Goal: Task Accomplishment & Management: Use online tool/utility

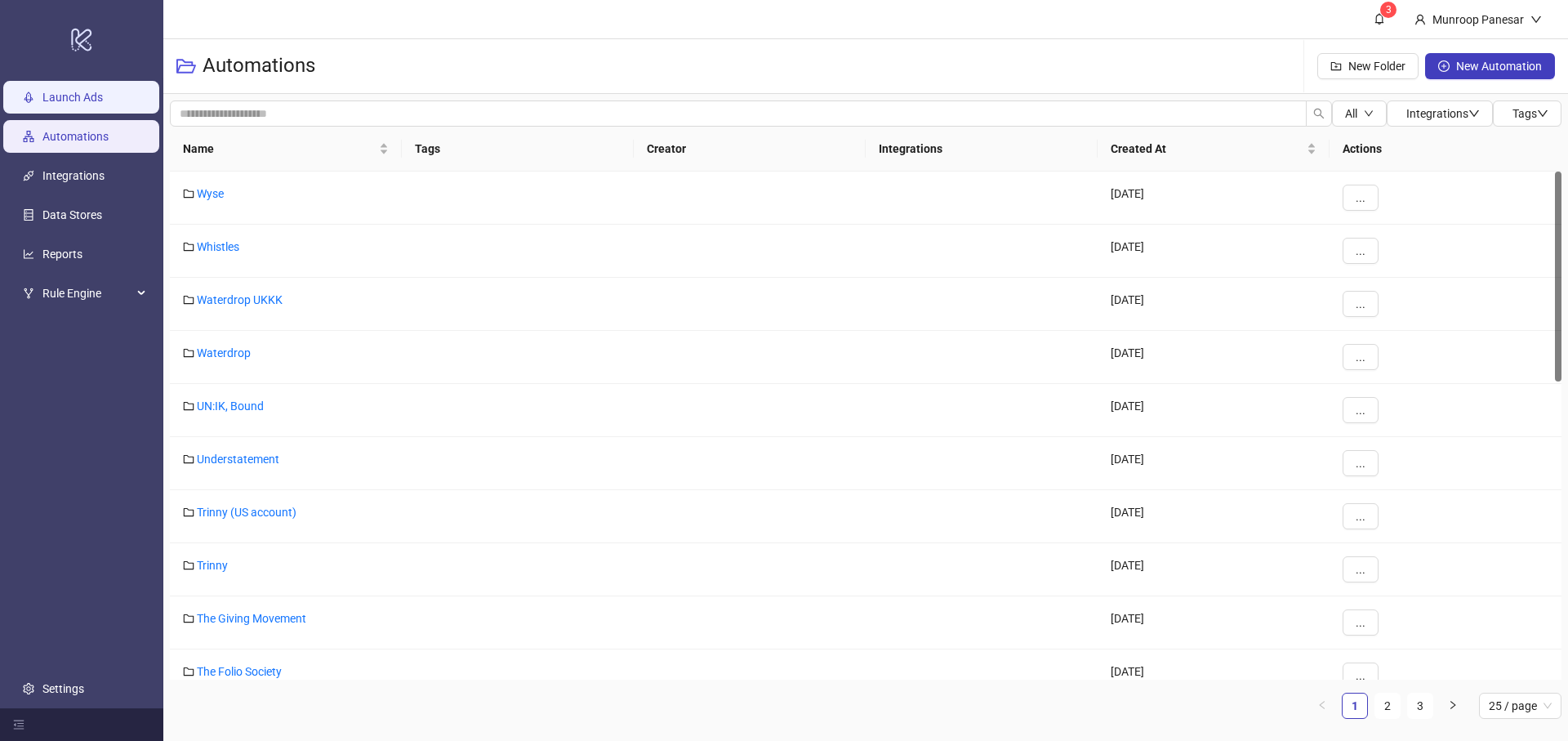
click at [103, 104] on link "Launch Ads" at bounding box center [73, 97] width 60 height 13
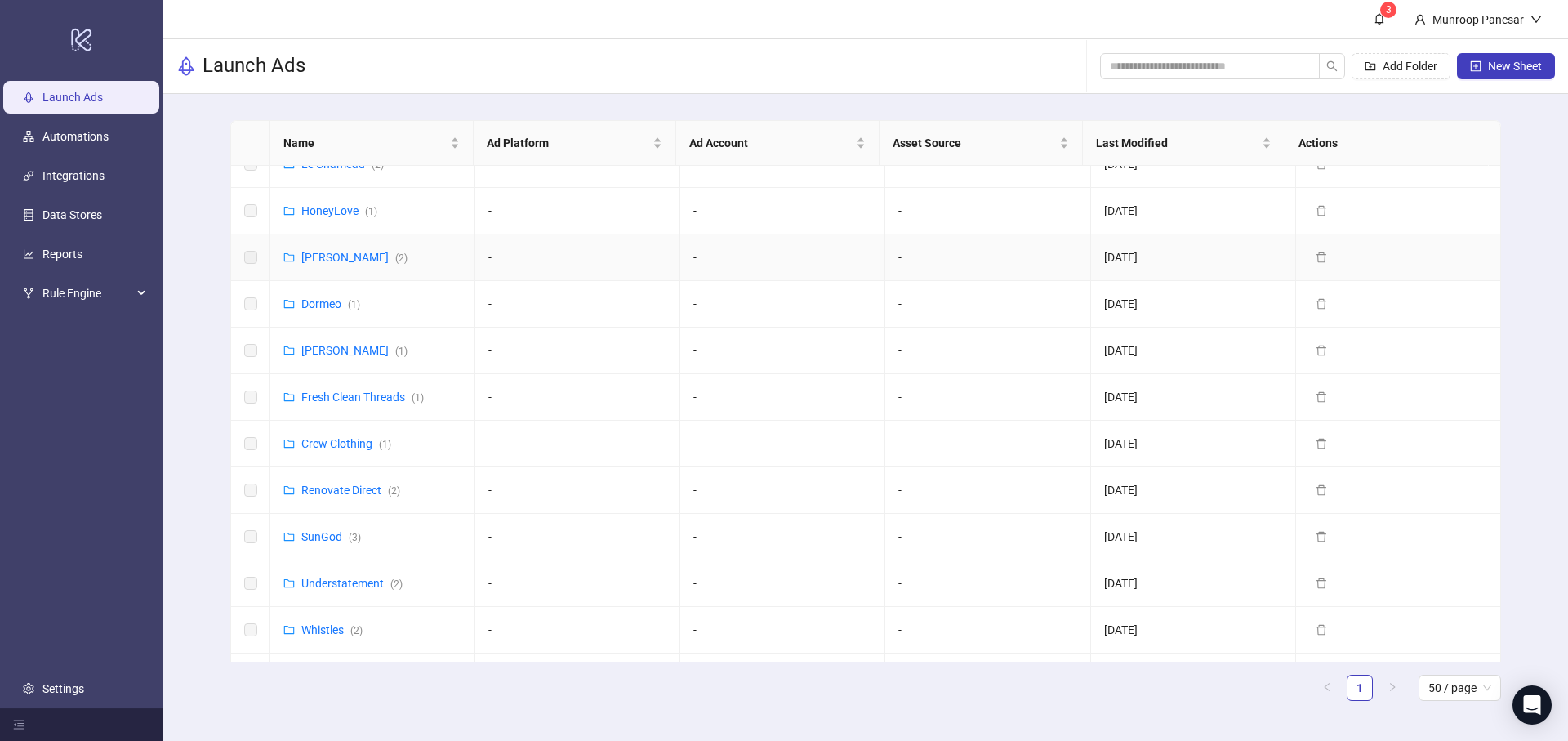
scroll to position [350, 0]
click at [337, 528] on div "Whistles ( 2 )" at bounding box center [331, 536] width 61 height 18
click at [337, 530] on link "Whistles ( 2 )" at bounding box center [331, 537] width 61 height 13
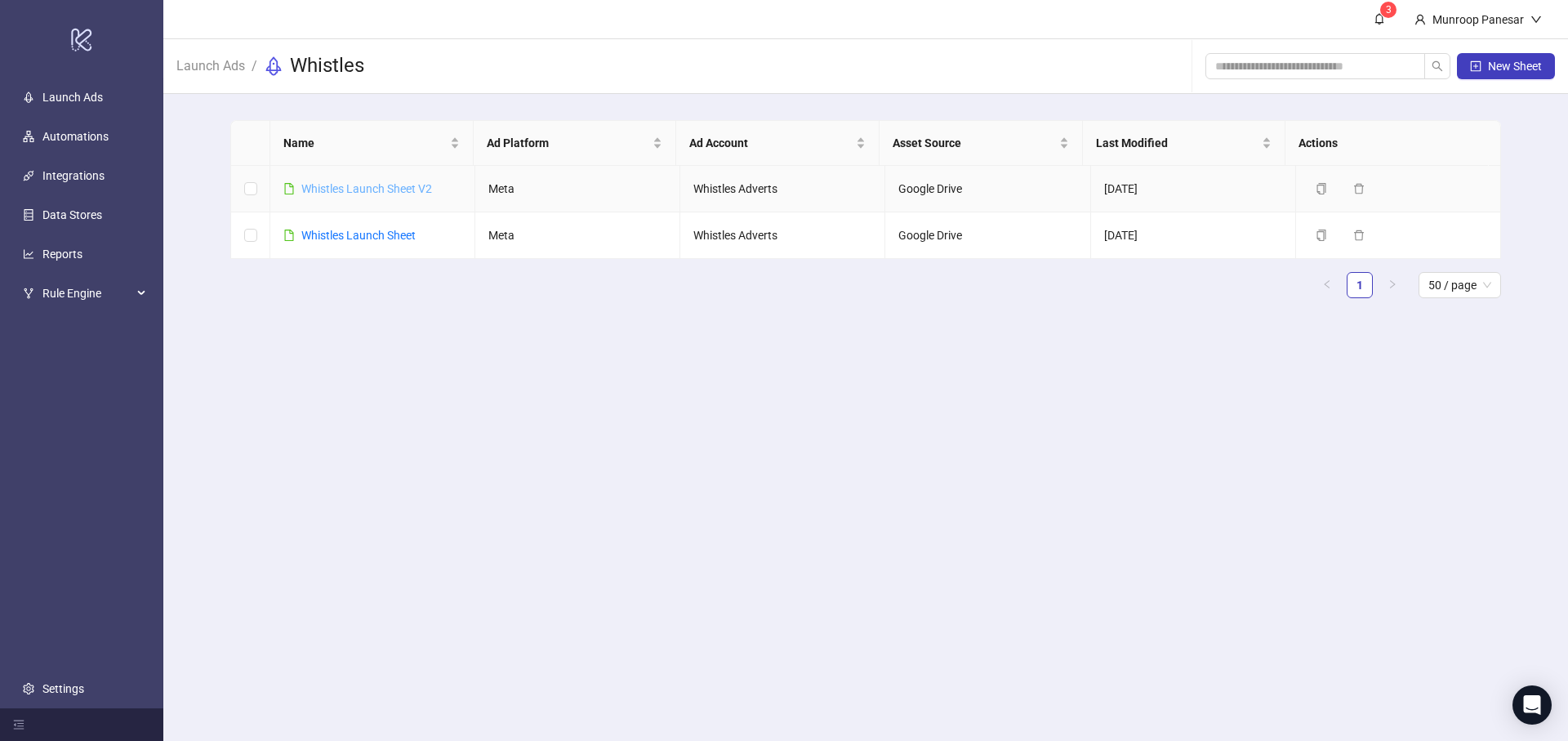
click at [398, 194] on link "Whistles Launch Sheet V2" at bounding box center [366, 189] width 130 height 13
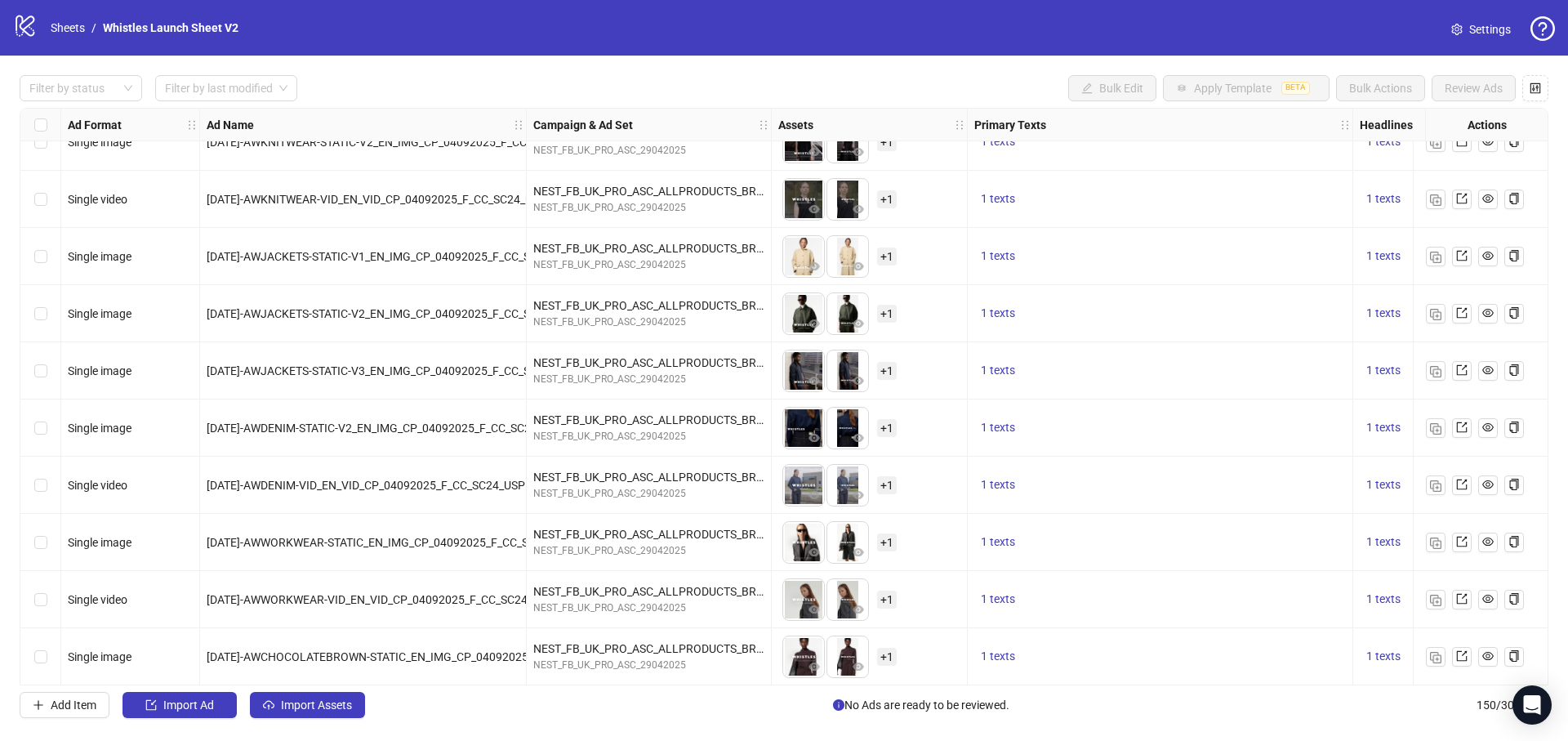
scroll to position [8038, 0]
click at [43, 198] on label "Select row 142" at bounding box center [41, 198] width 13 height 18
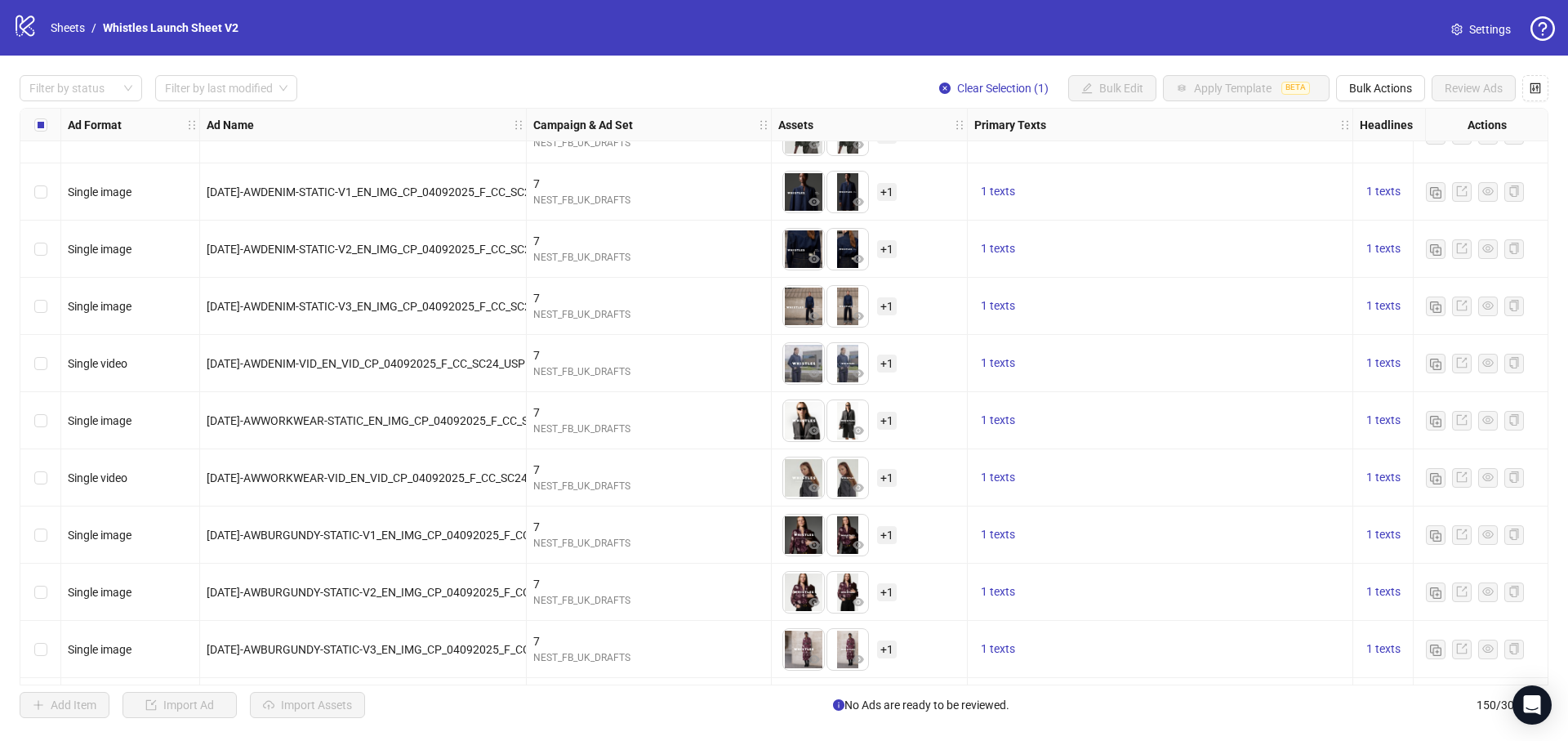
scroll to position [7238, 0]
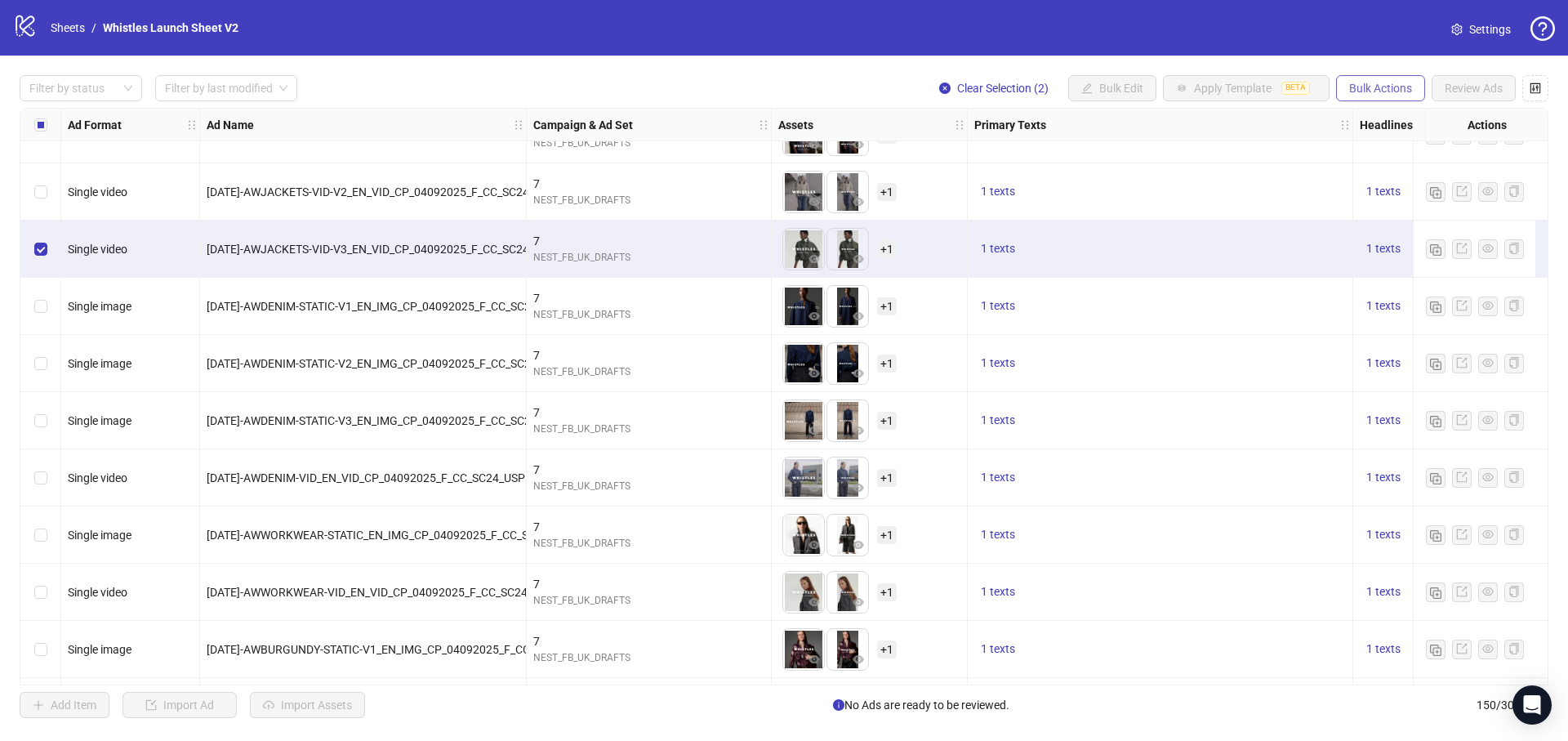
click at [1357, 82] on span "Bulk Actions" at bounding box center [1380, 89] width 63 height 13
click at [1375, 170] on span "Duplicate with assets" at bounding box center [1403, 172] width 112 height 18
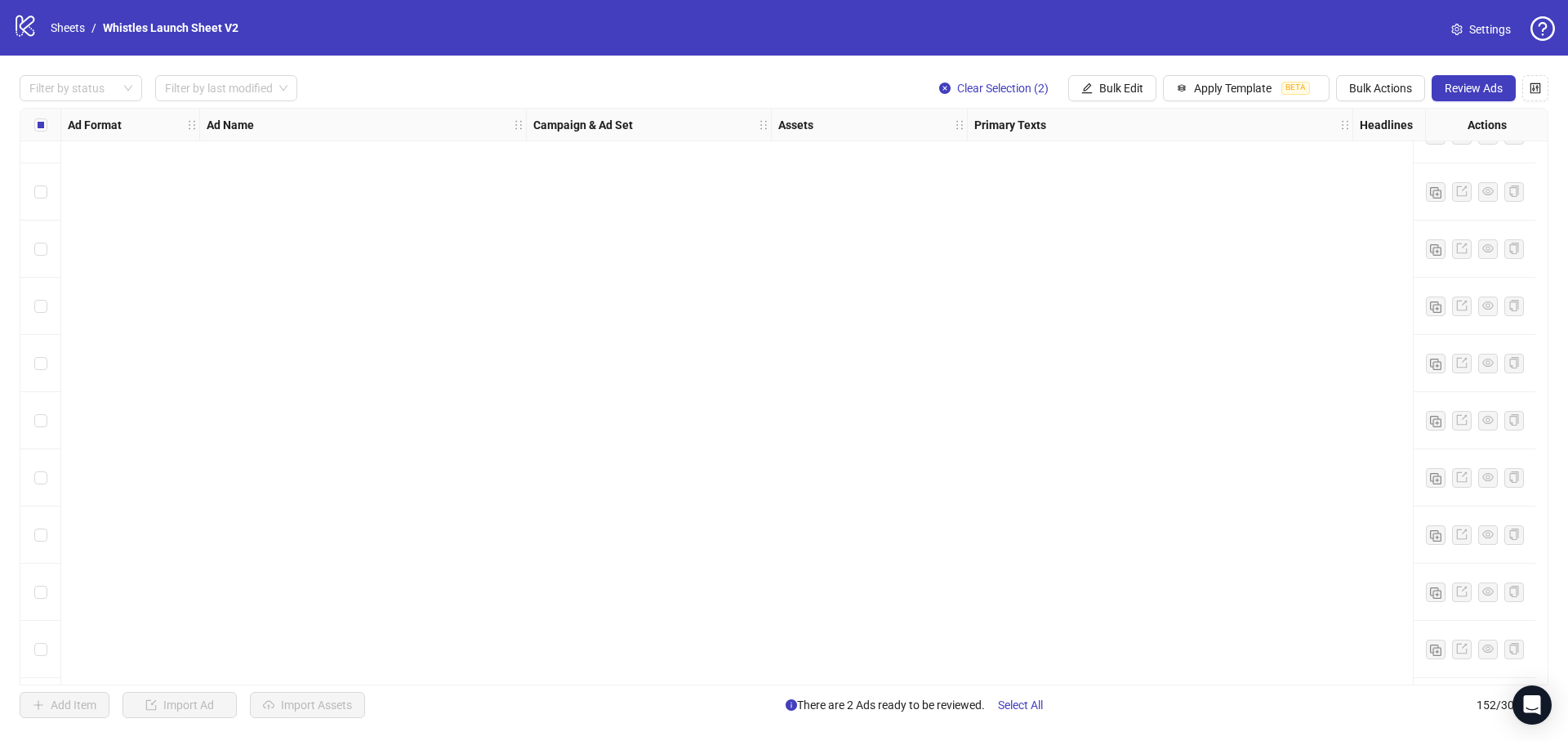
scroll to position [8153, 0]
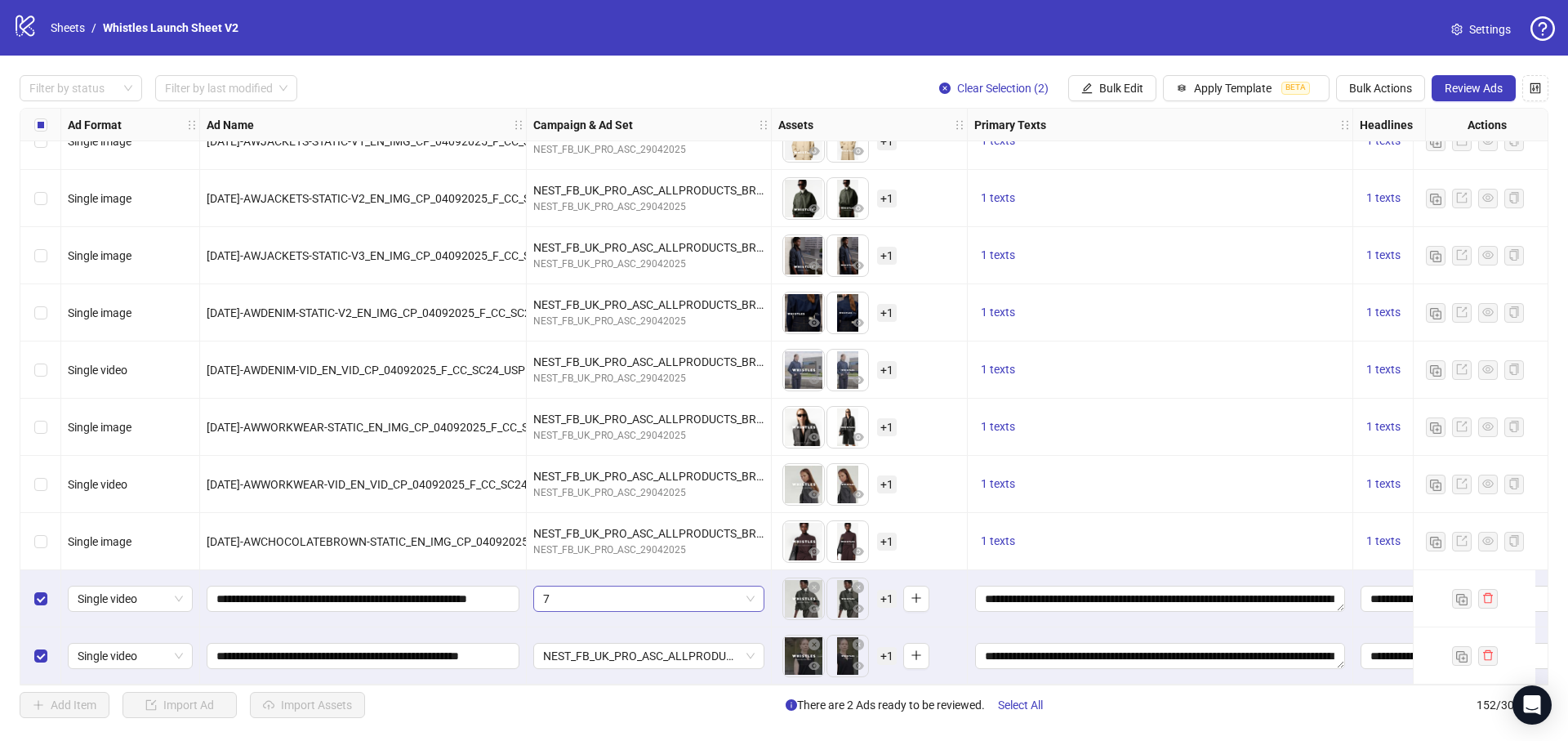
click at [727, 590] on span "7" at bounding box center [648, 598] width 212 height 24
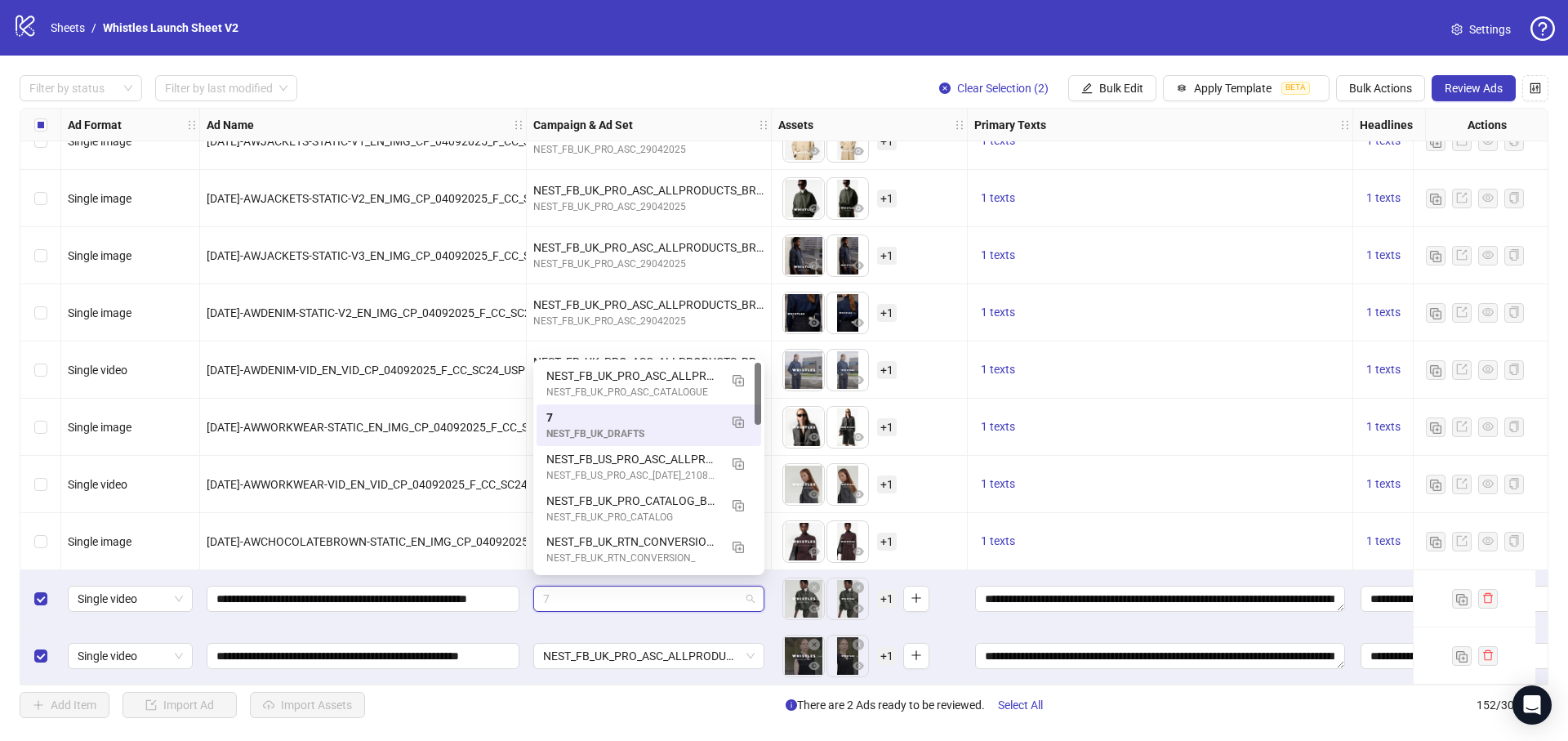
type input "*"
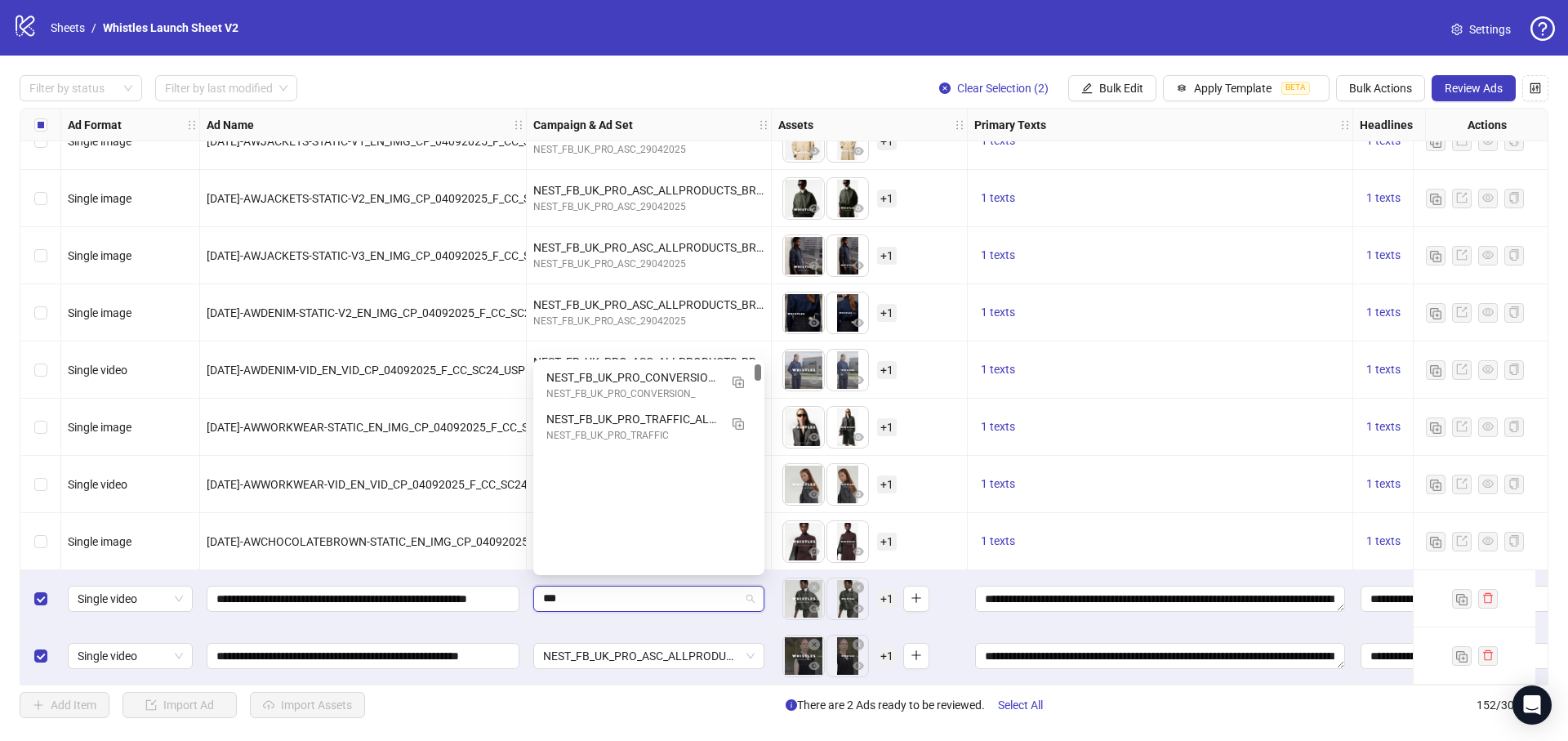
scroll to position [0, 0]
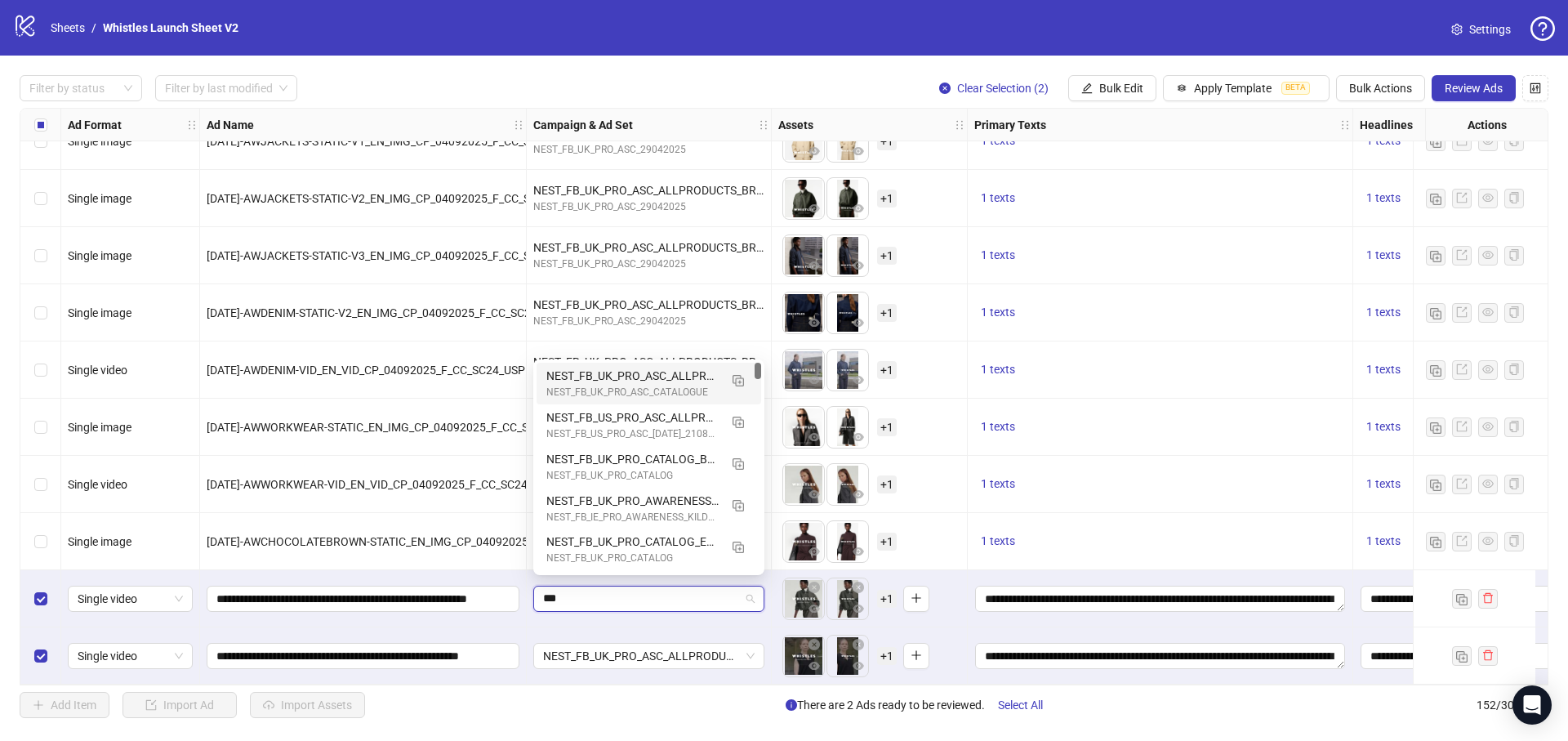
type input "***"
click at [616, 590] on span "7" at bounding box center [648, 598] width 212 height 24
type input "*"
click at [1094, 85] on button "Bulk Edit" at bounding box center [1111, 88] width 88 height 26
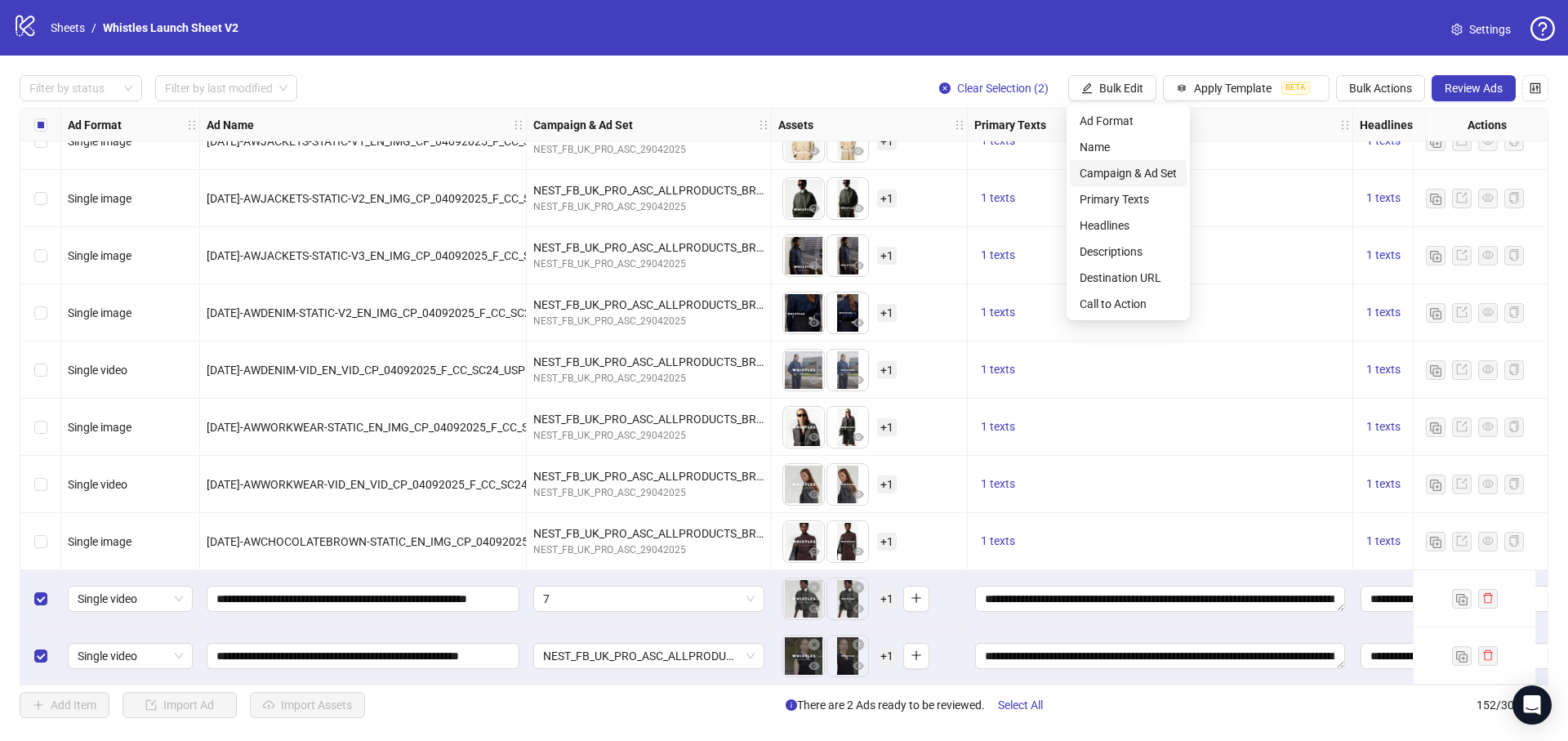
click at [1131, 169] on span "Campaign & Ad Set" at bounding box center [1128, 172] width 97 height 18
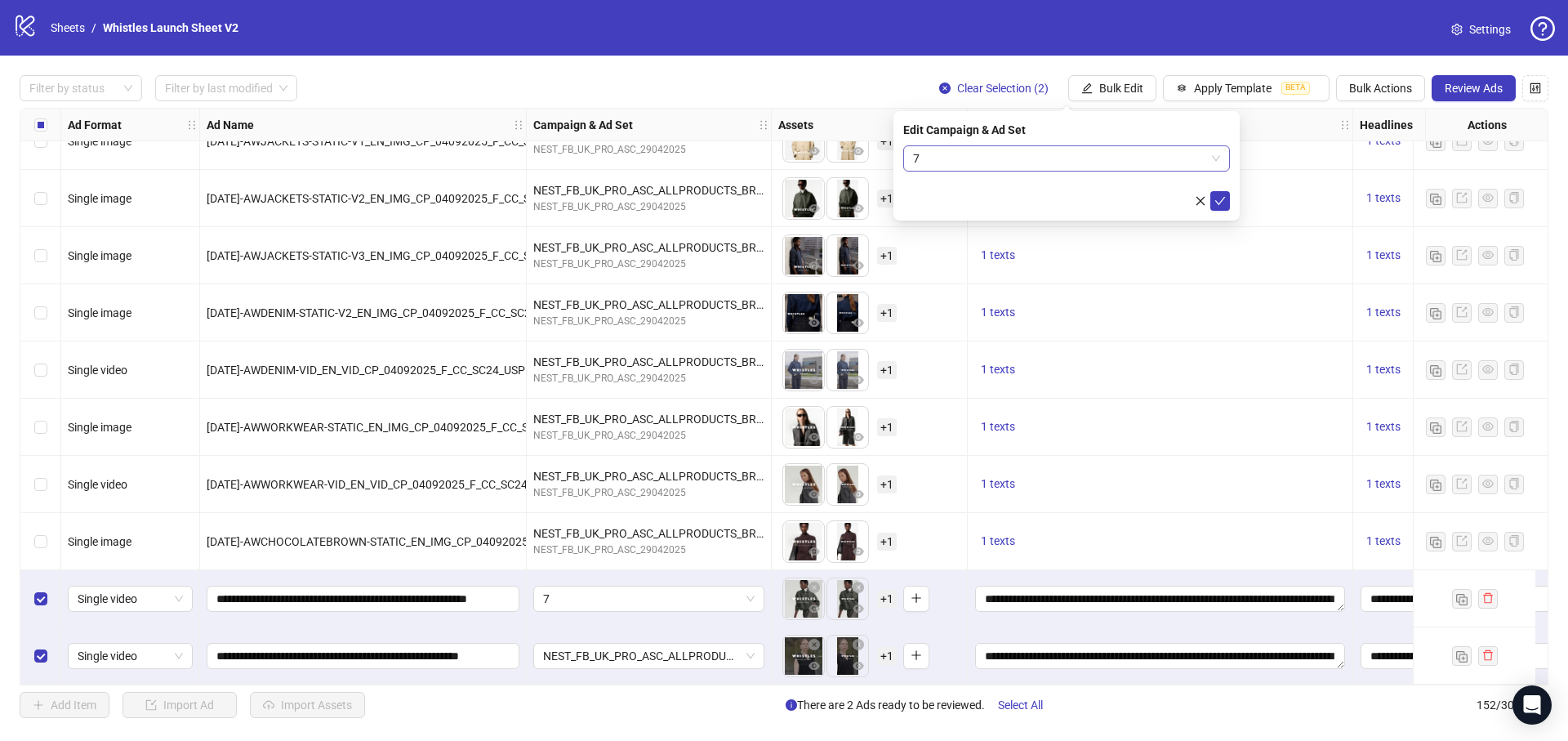
click at [967, 167] on span "7" at bounding box center [1066, 158] width 307 height 24
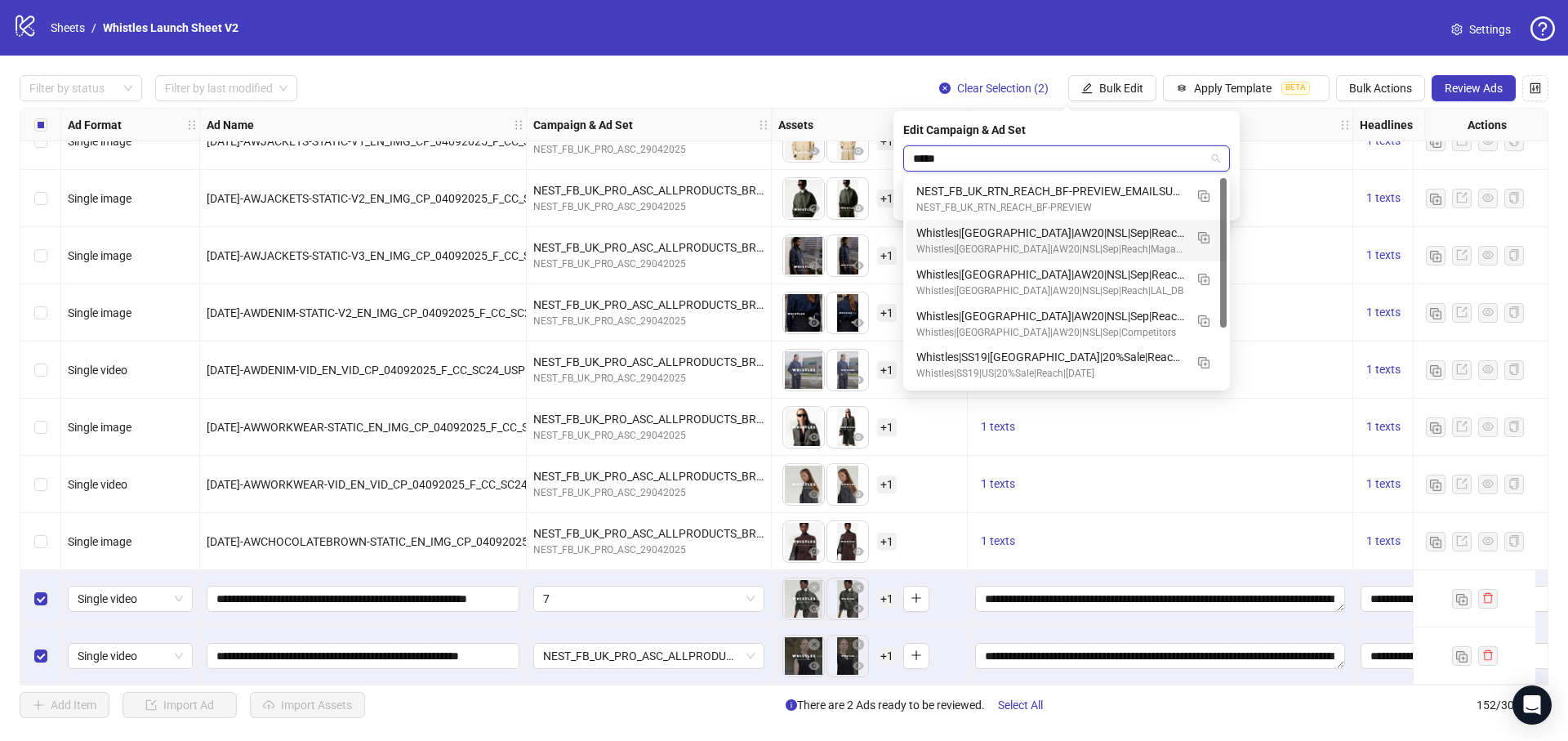
click at [933, 156] on input "*****" at bounding box center [1060, 158] width 293 height 24
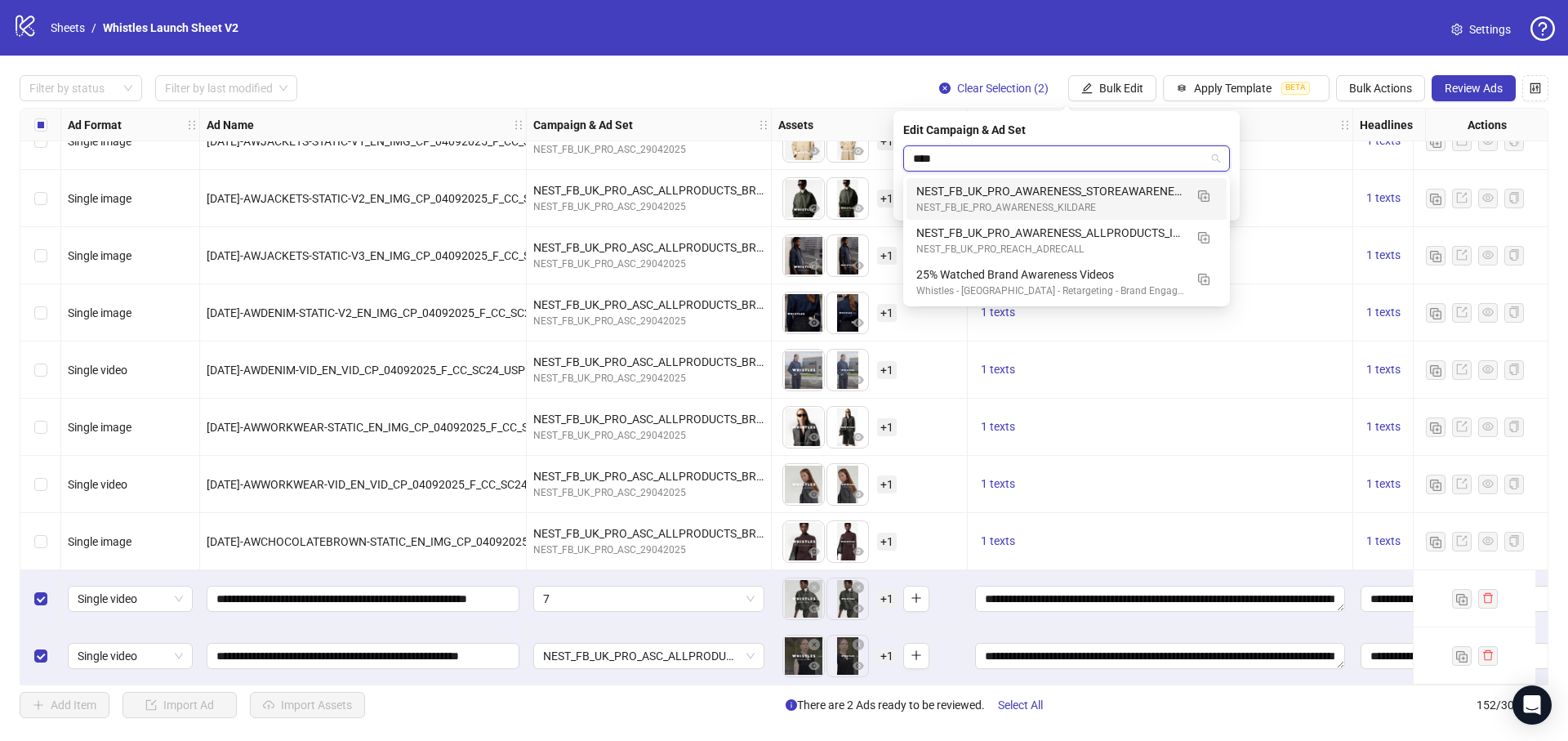
type input "*****"
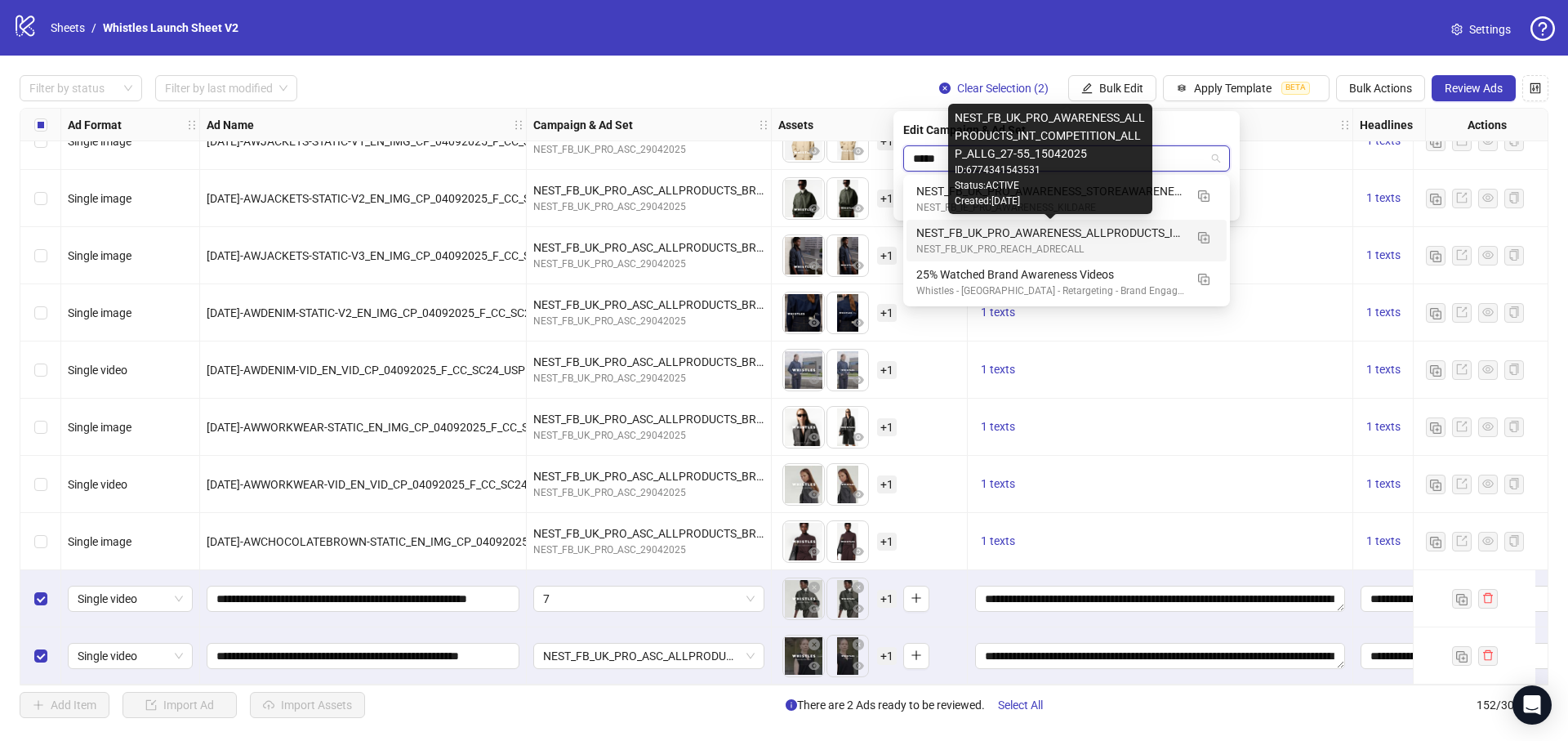
click at [966, 237] on div "NEST_FB_UK_PRO_AWARENESS_ALLPRODUCTS_INT_COMPETITION_ALLP_ALLG_27-55_15042025" at bounding box center [1050, 233] width 268 height 18
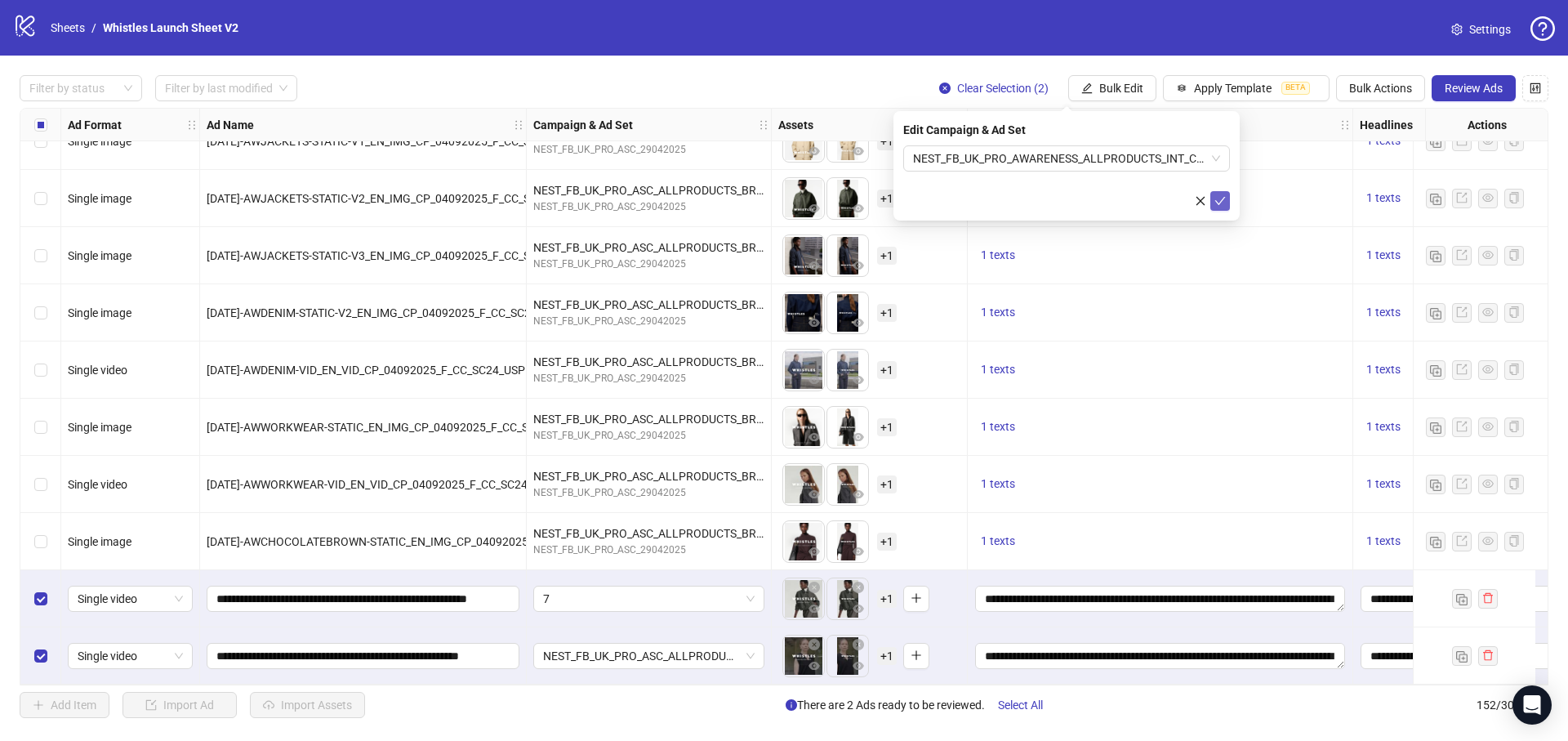
click at [1225, 210] on button "submit" at bounding box center [1219, 200] width 19 height 19
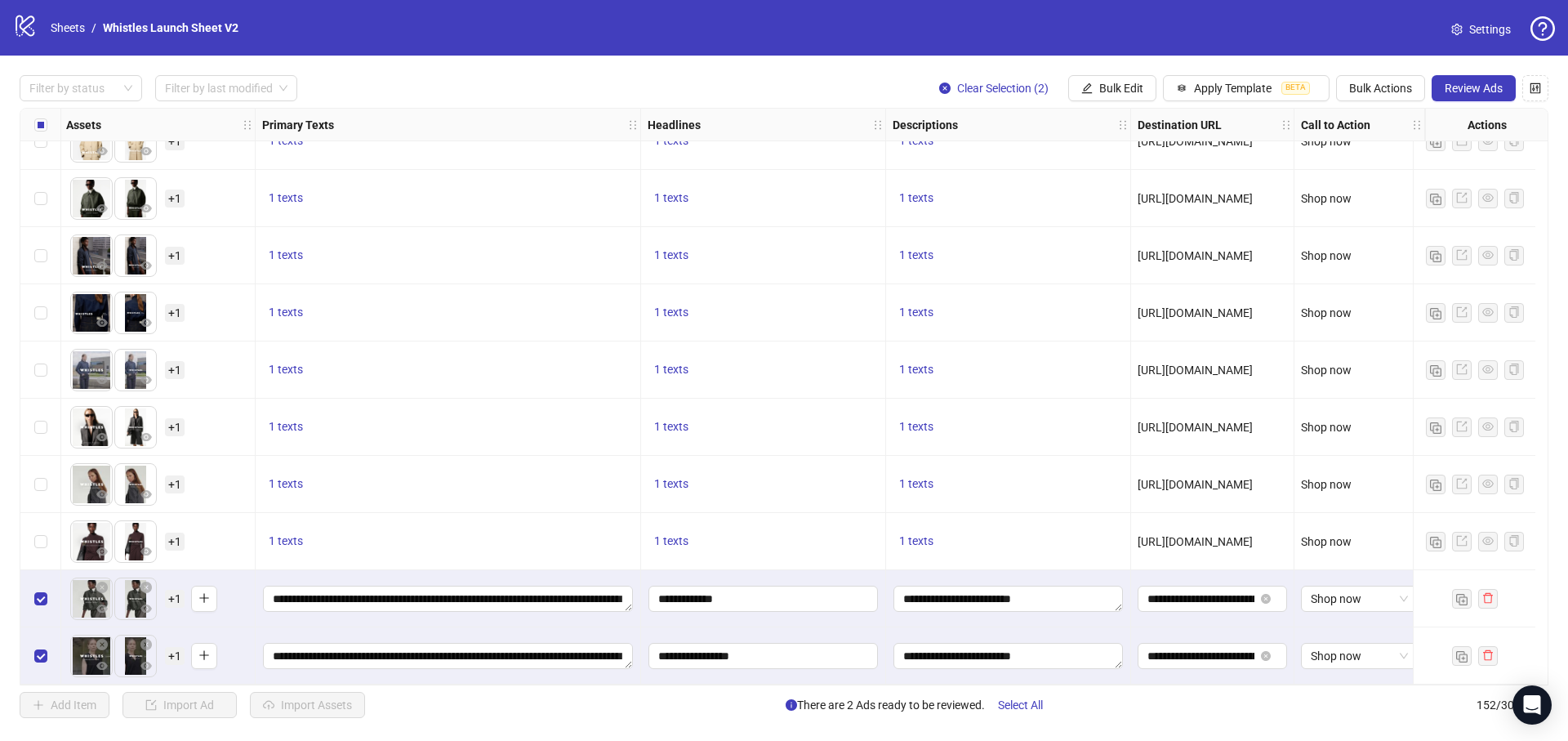
scroll to position [8153, 724]
click at [1453, 92] on span "Review Ads" at bounding box center [1473, 89] width 58 height 13
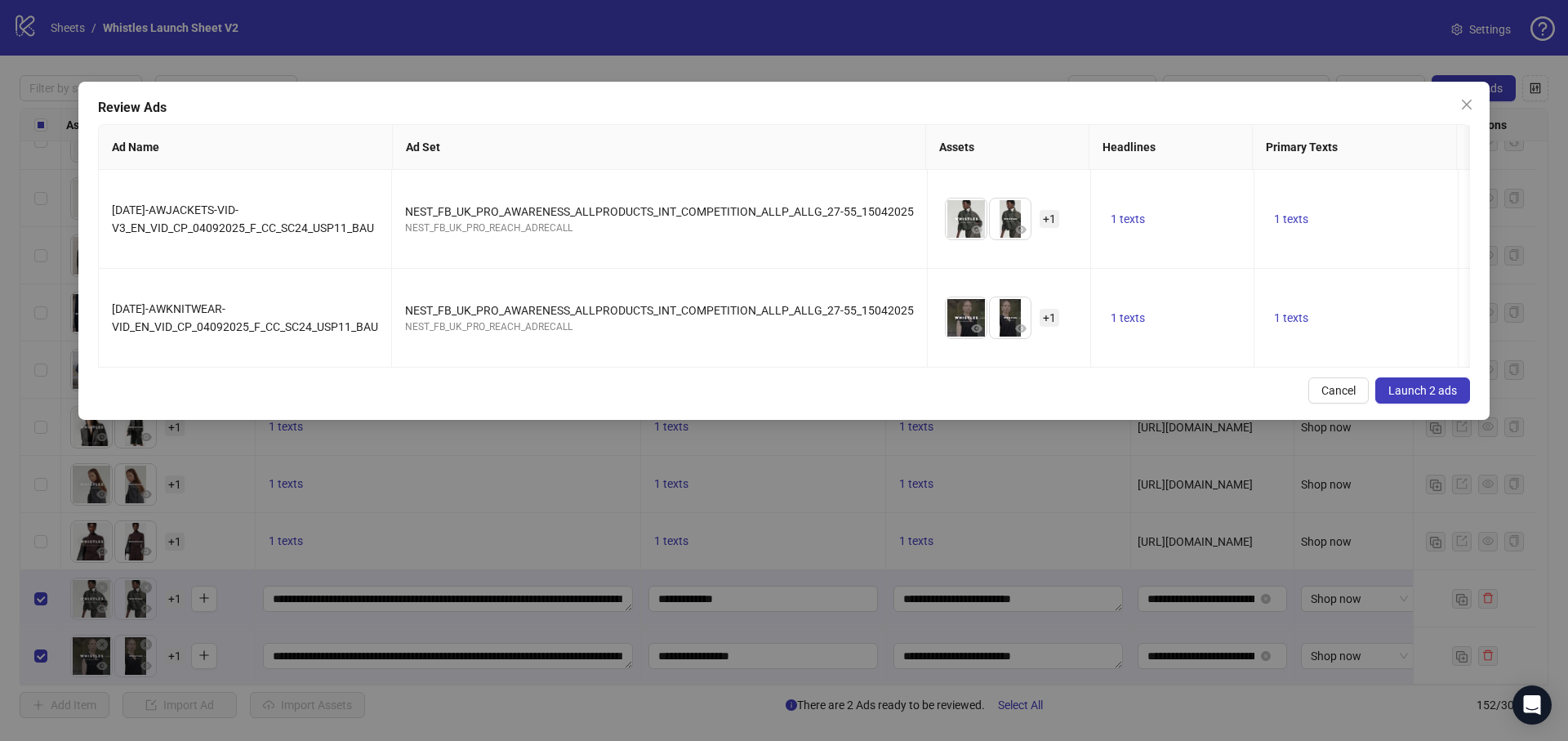
click at [1453, 397] on span "Launch 2 ads" at bounding box center [1422, 391] width 69 height 13
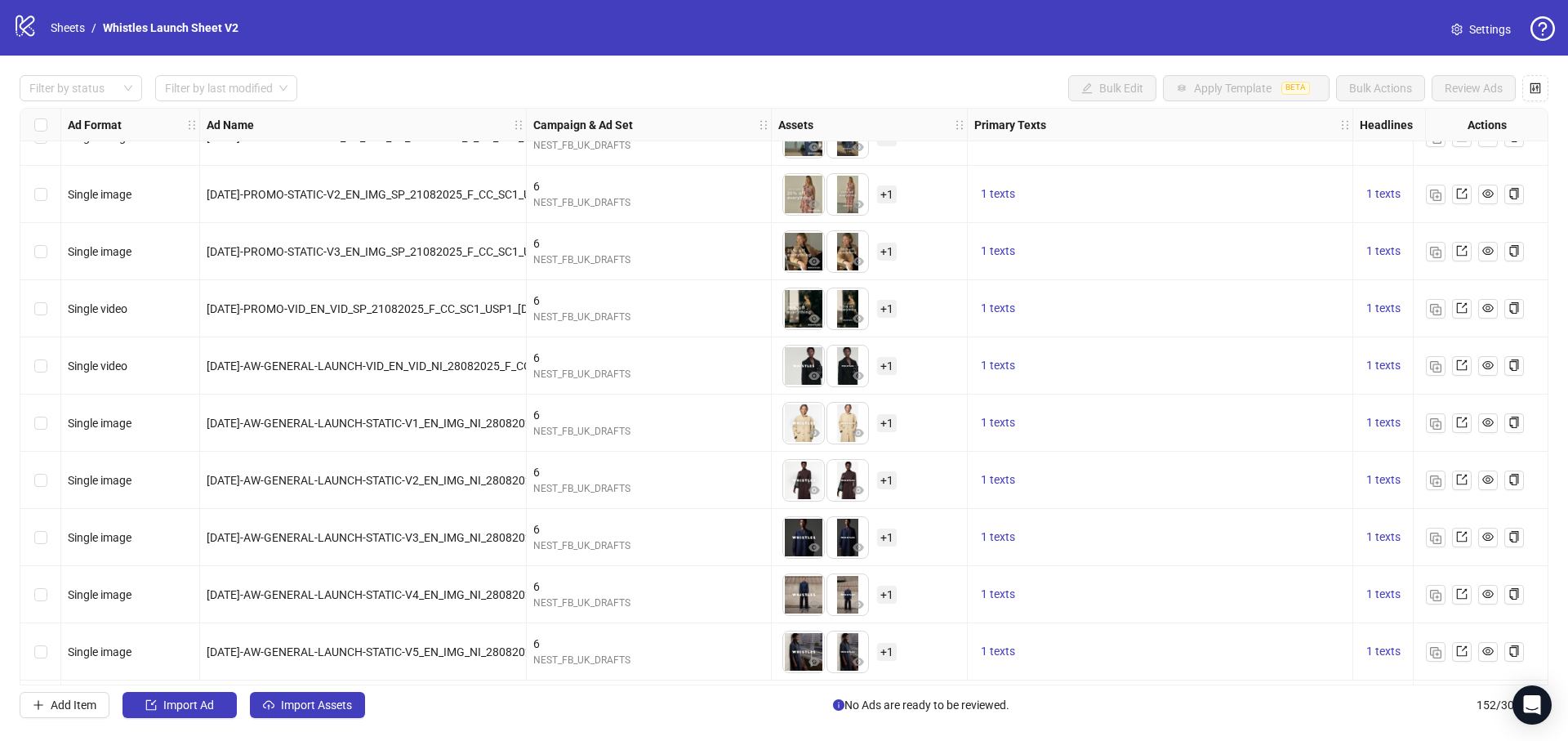
scroll to position [4064, 0]
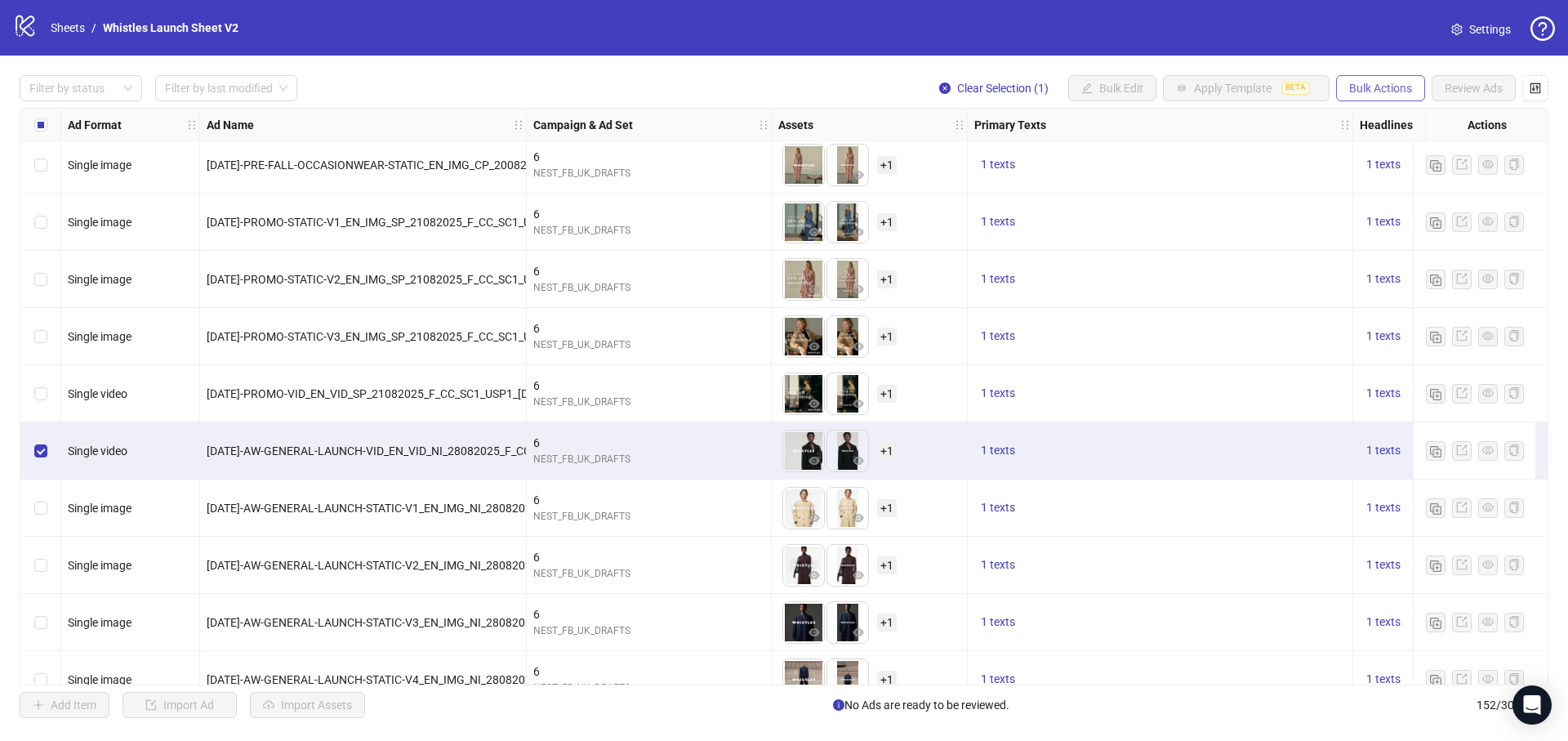
click at [1352, 78] on button "Bulk Actions" at bounding box center [1380, 88] width 89 height 26
click at [1387, 172] on span "Duplicate with assets" at bounding box center [1403, 172] width 112 height 18
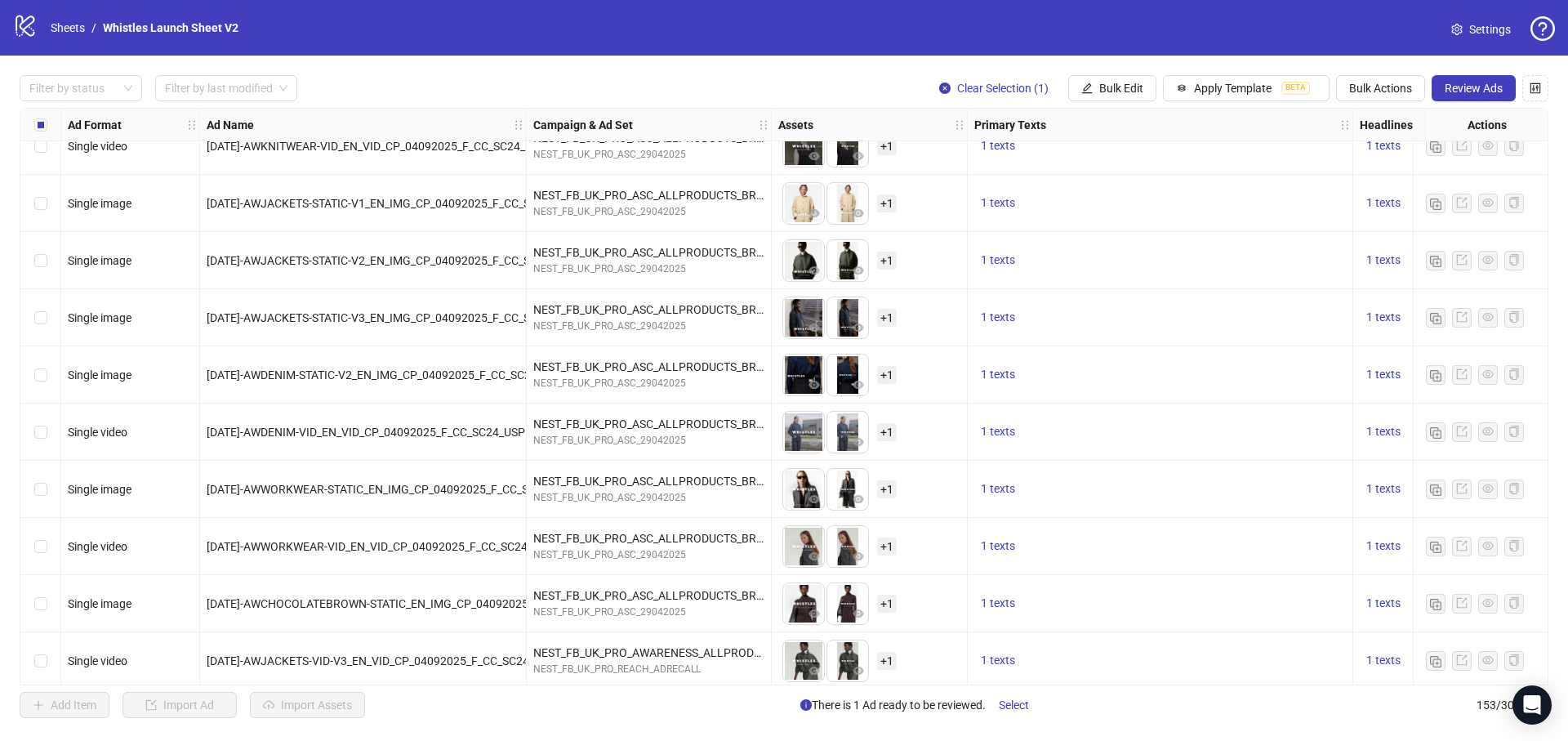
scroll to position [8210, 0]
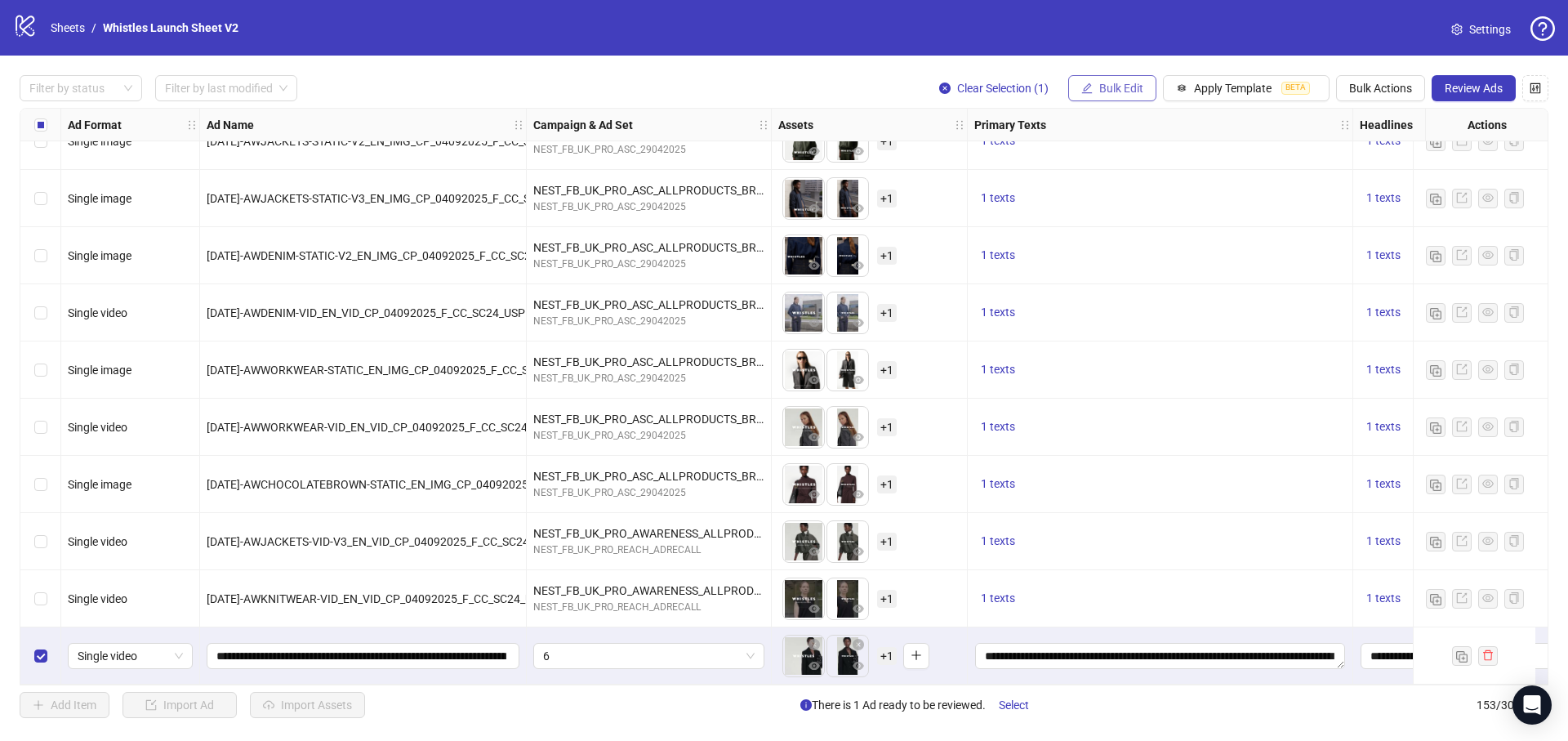
click at [1132, 94] on span "Bulk Edit" at bounding box center [1121, 89] width 44 height 13
click at [1153, 176] on span "Campaign & Ad Set" at bounding box center [1128, 172] width 97 height 18
click at [1029, 165] on span "6" at bounding box center [1066, 158] width 307 height 24
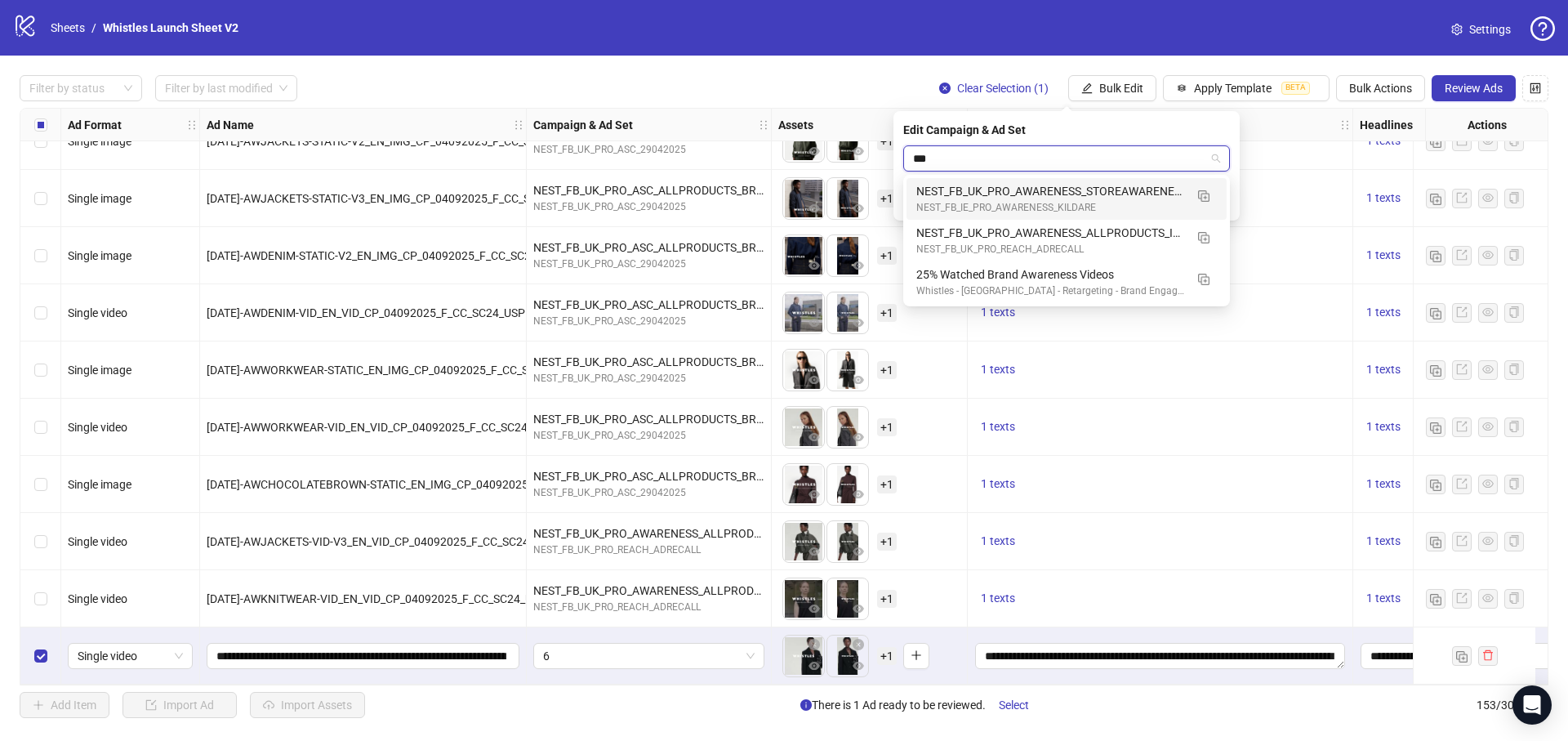
scroll to position [0, 0]
type input "*****"
click at [1009, 230] on div "NEST_FB_UK_PRO_AWARENESS_ALLPRODUCTS_INT_COMPETITION_ALLP_ALLG_27-55_15042025" at bounding box center [1050, 233] width 268 height 18
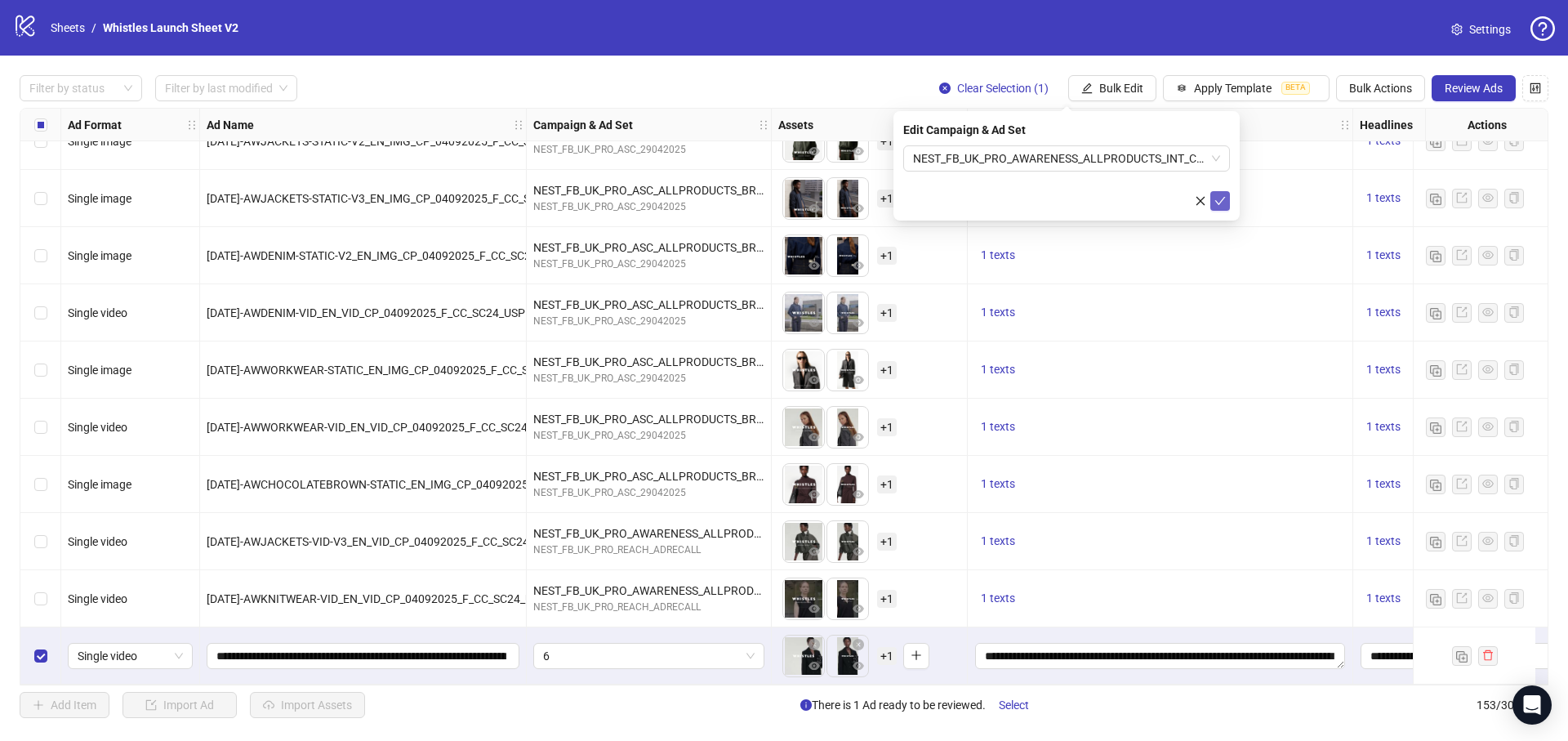
click at [1224, 197] on icon "check" at bounding box center [1220, 201] width 12 height 12
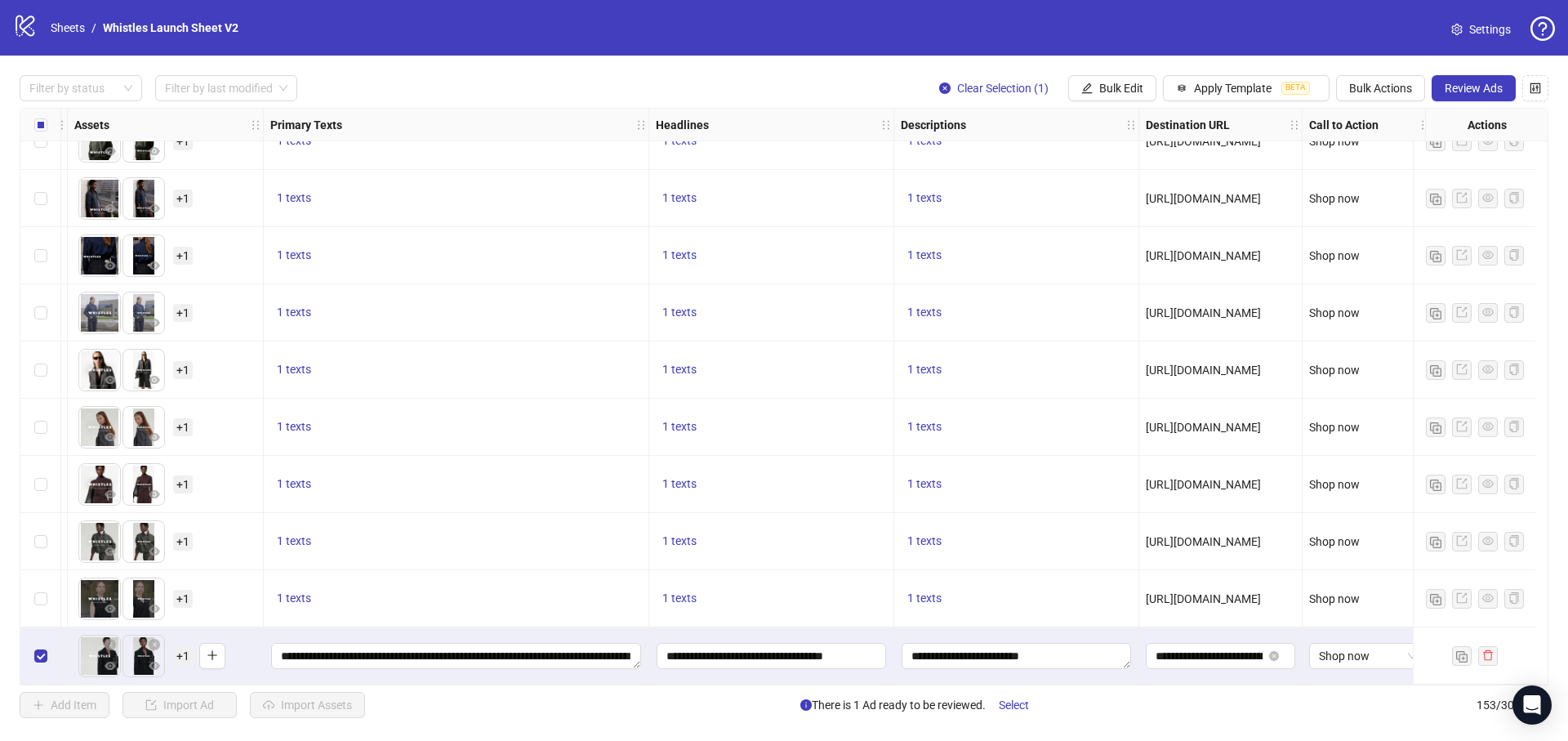
scroll to position [8210, 724]
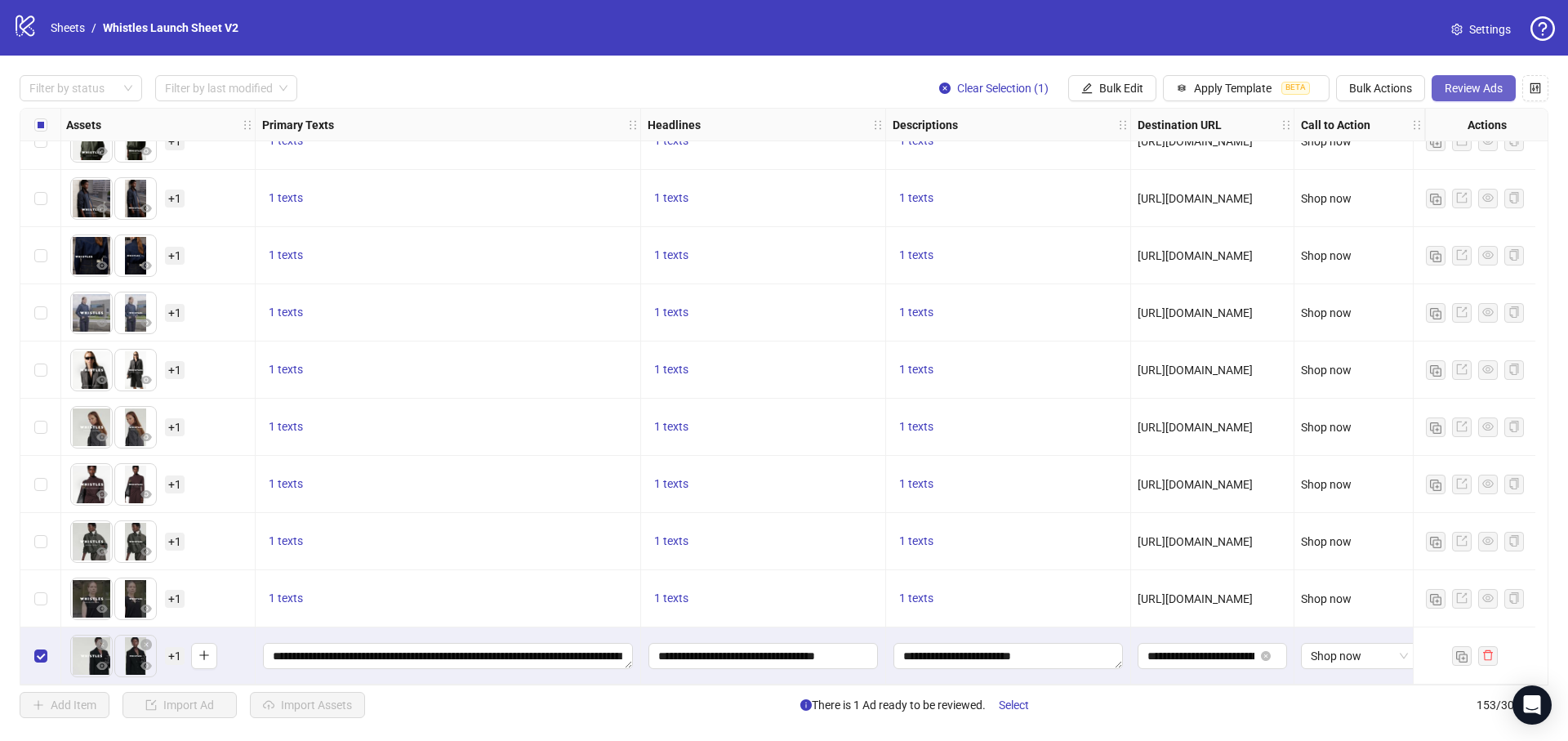
click at [1483, 90] on span "Review Ads" at bounding box center [1473, 89] width 58 height 13
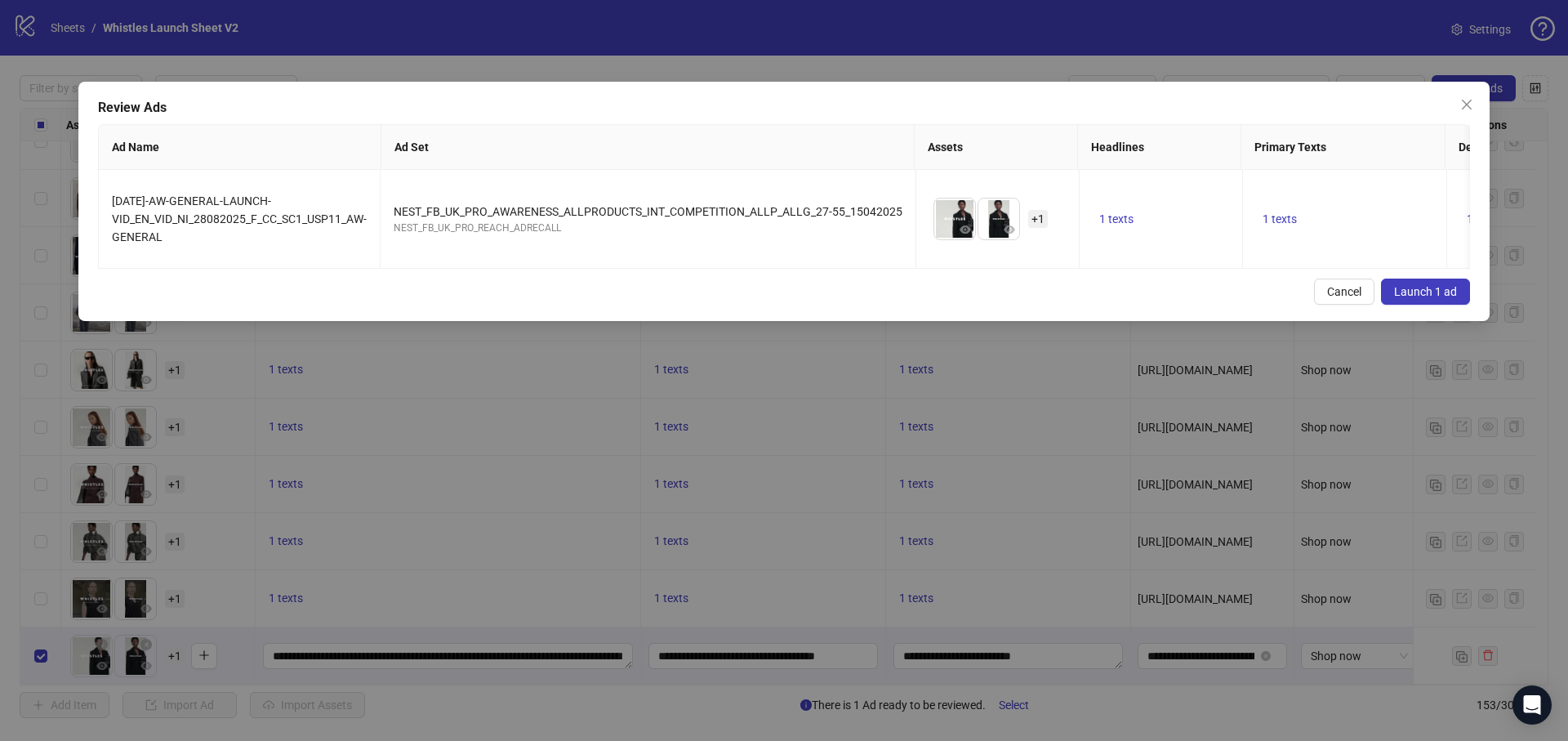
click at [1418, 292] on button "Launch 1 ad" at bounding box center [1425, 291] width 89 height 26
